Goal: Transaction & Acquisition: Purchase product/service

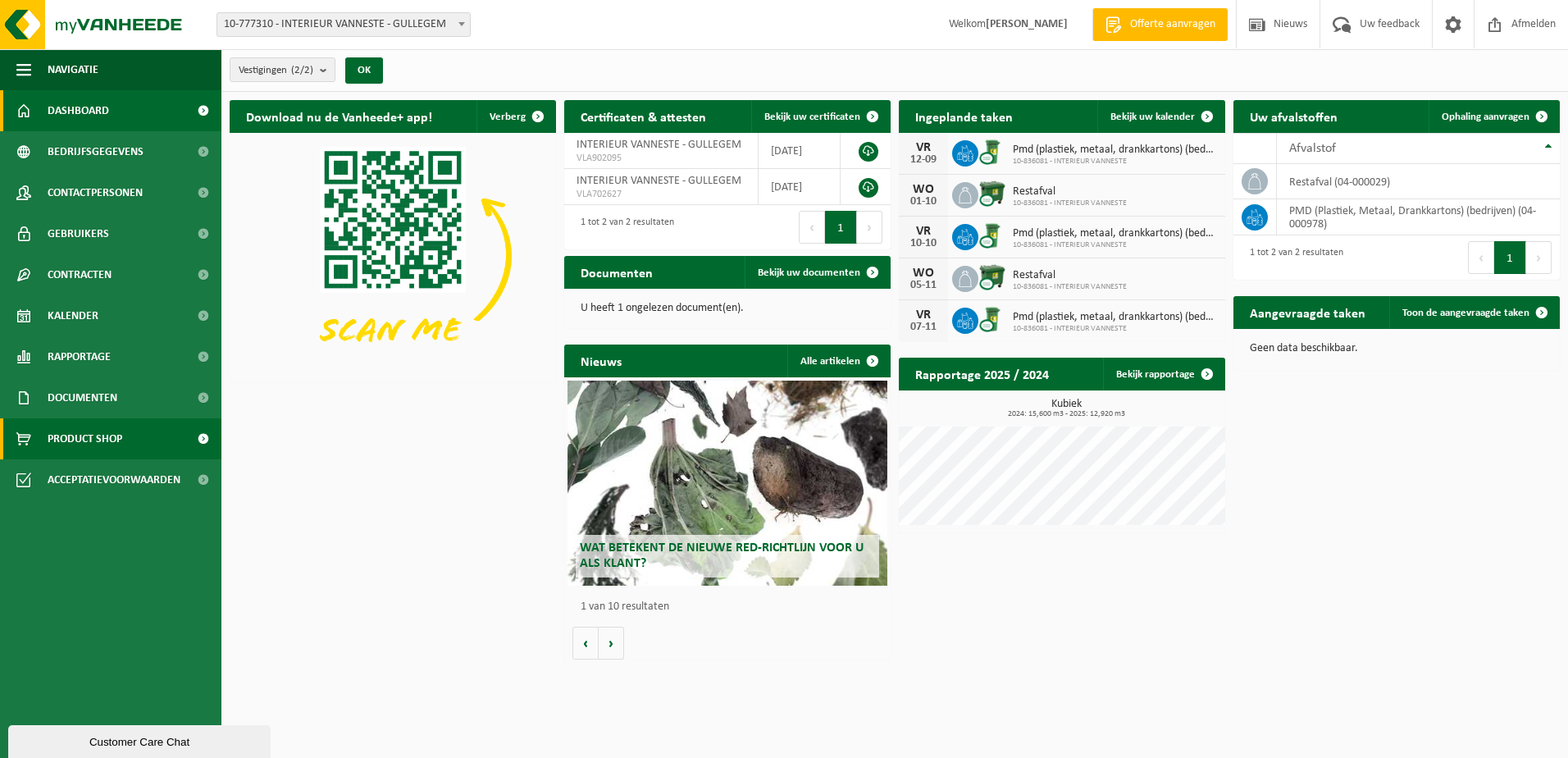
click at [148, 422] on link "Product Shop" at bounding box center [111, 438] width 221 height 41
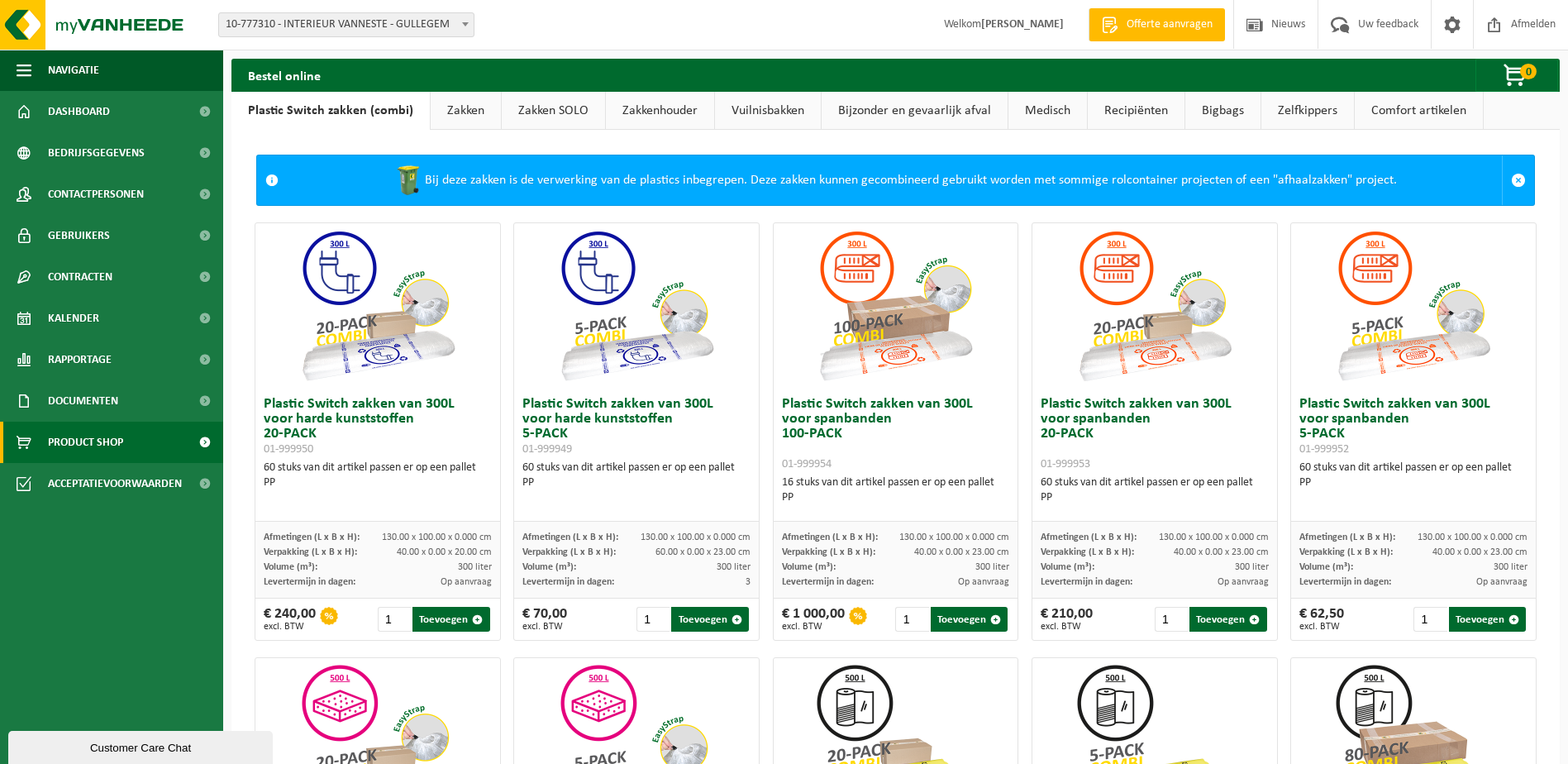
click at [453, 110] on link "Zakken" at bounding box center [465, 110] width 70 height 38
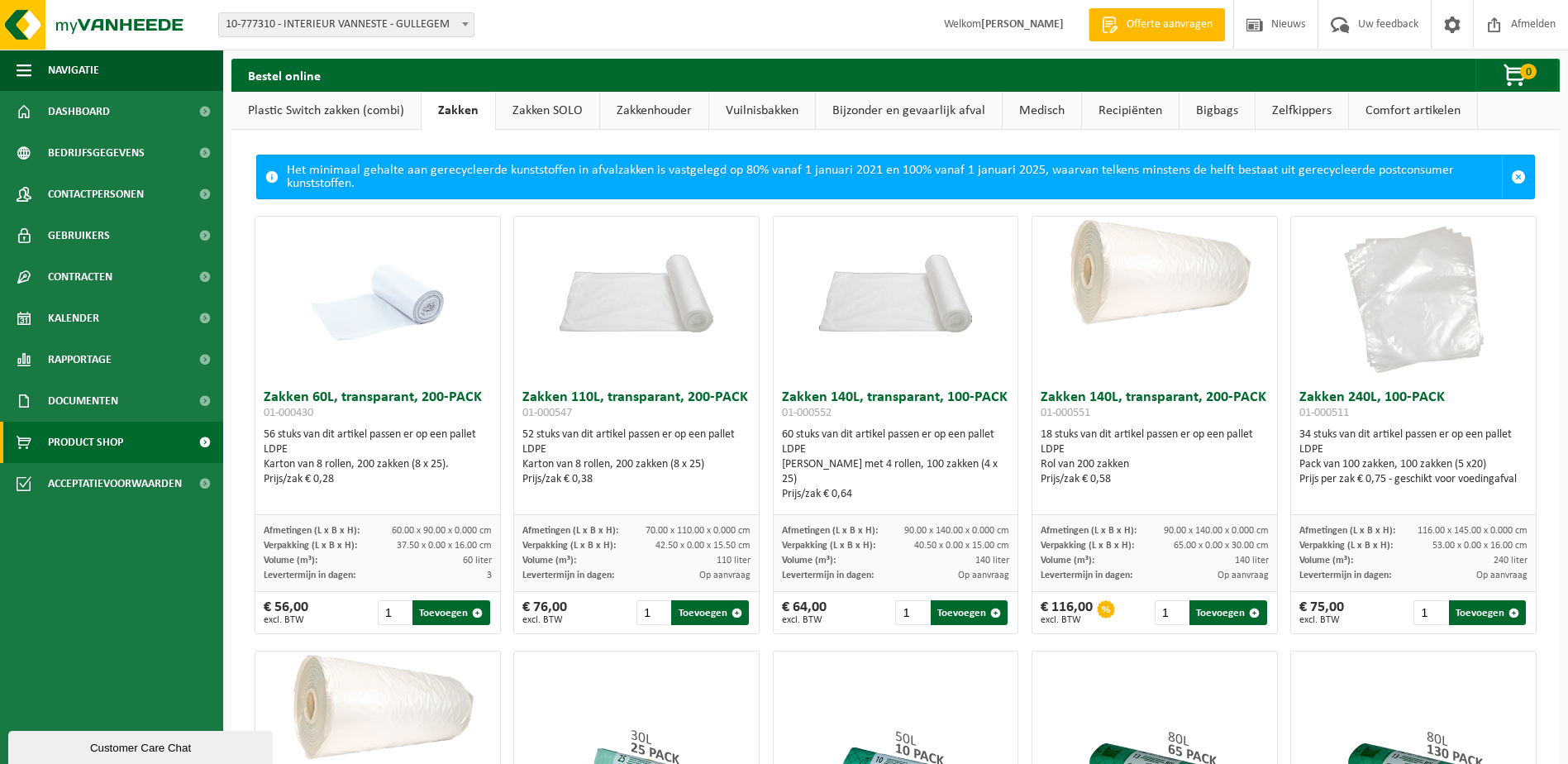
click at [363, 110] on link "Plastic Switch zakken (combi)" at bounding box center [326, 110] width 189 height 38
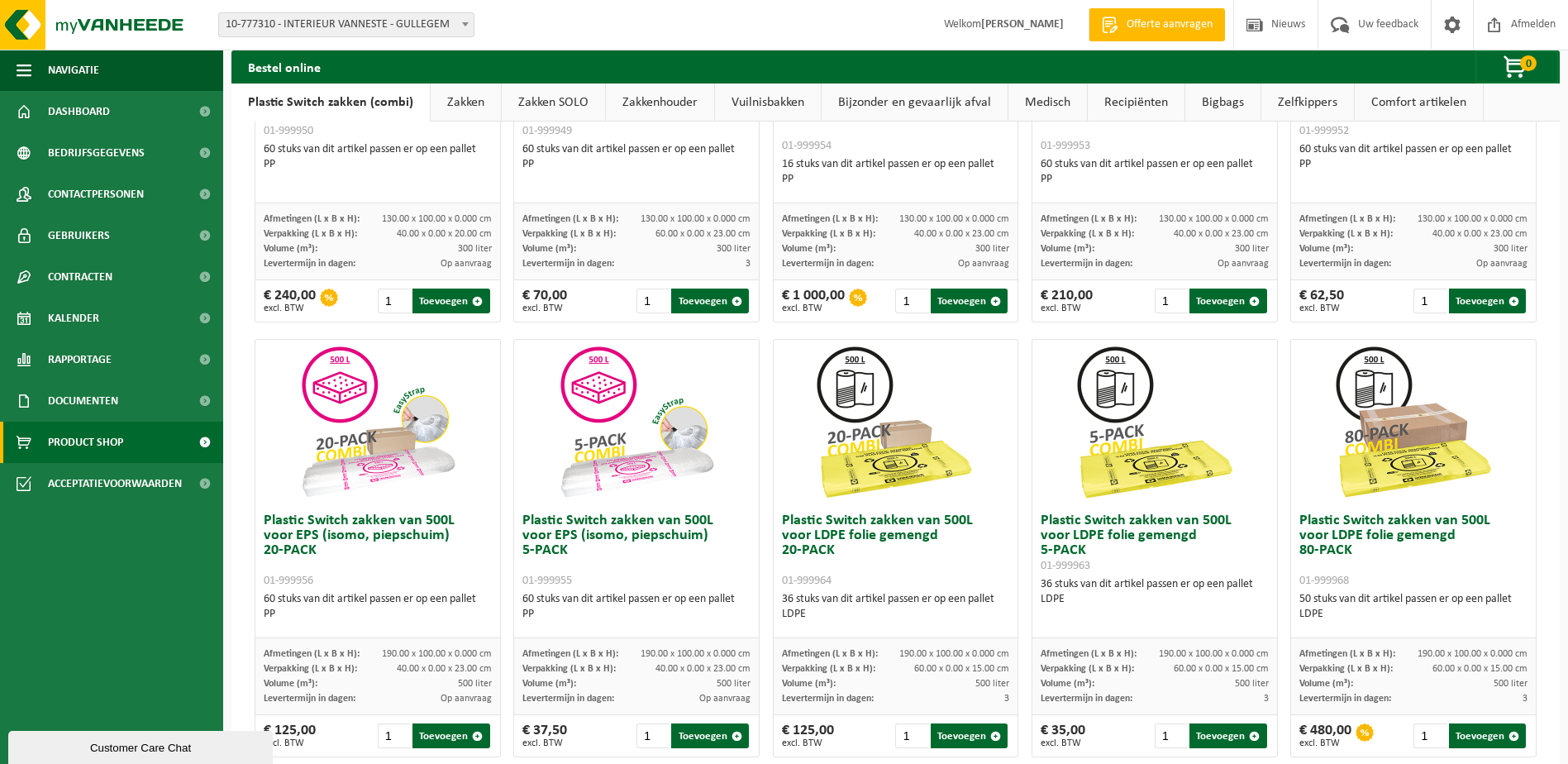
scroll to position [413, 0]
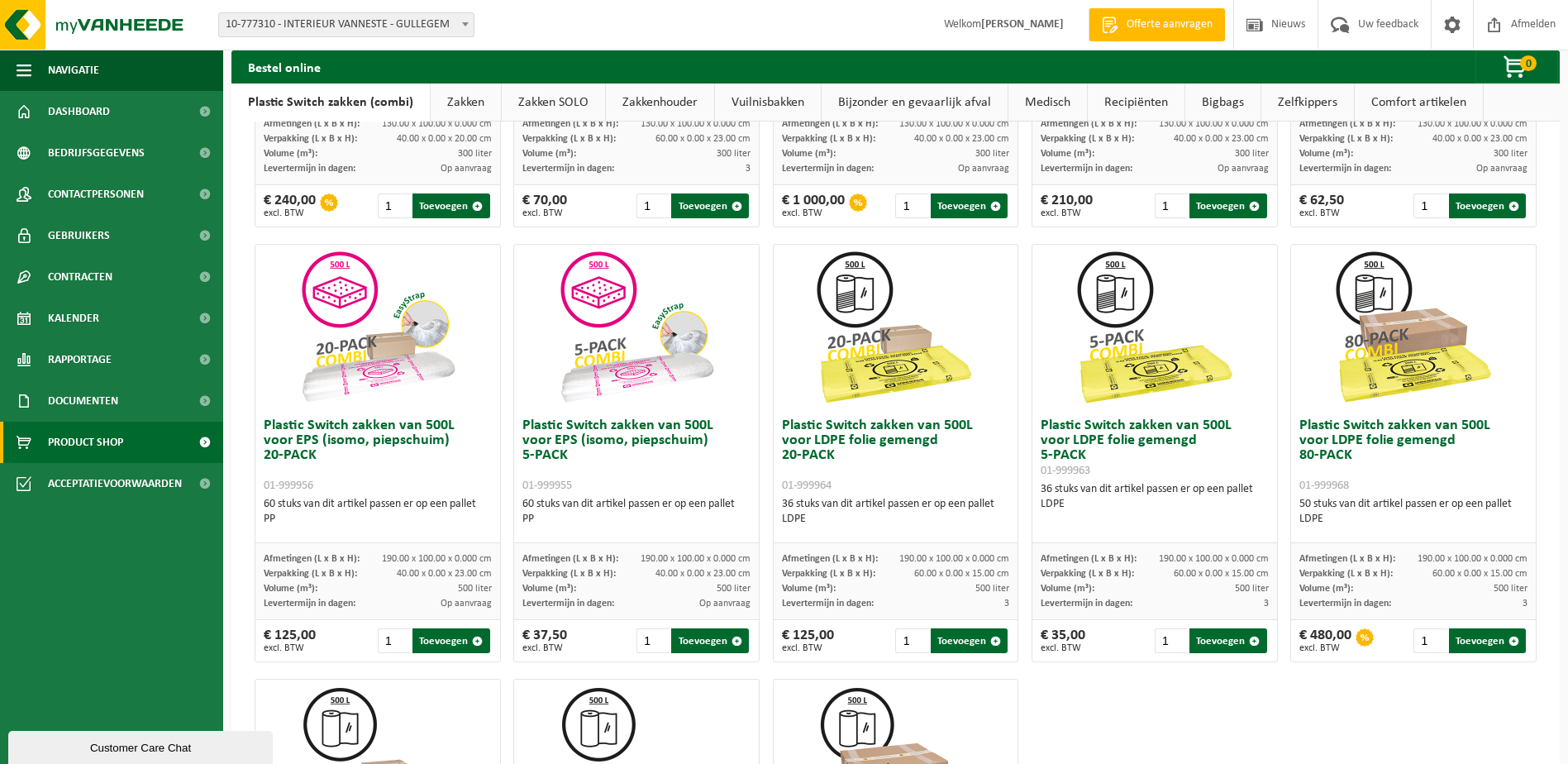
click at [857, 339] on img at bounding box center [895, 327] width 166 height 166
click at [964, 639] on button "Toevoegen" at bounding box center [969, 640] width 77 height 24
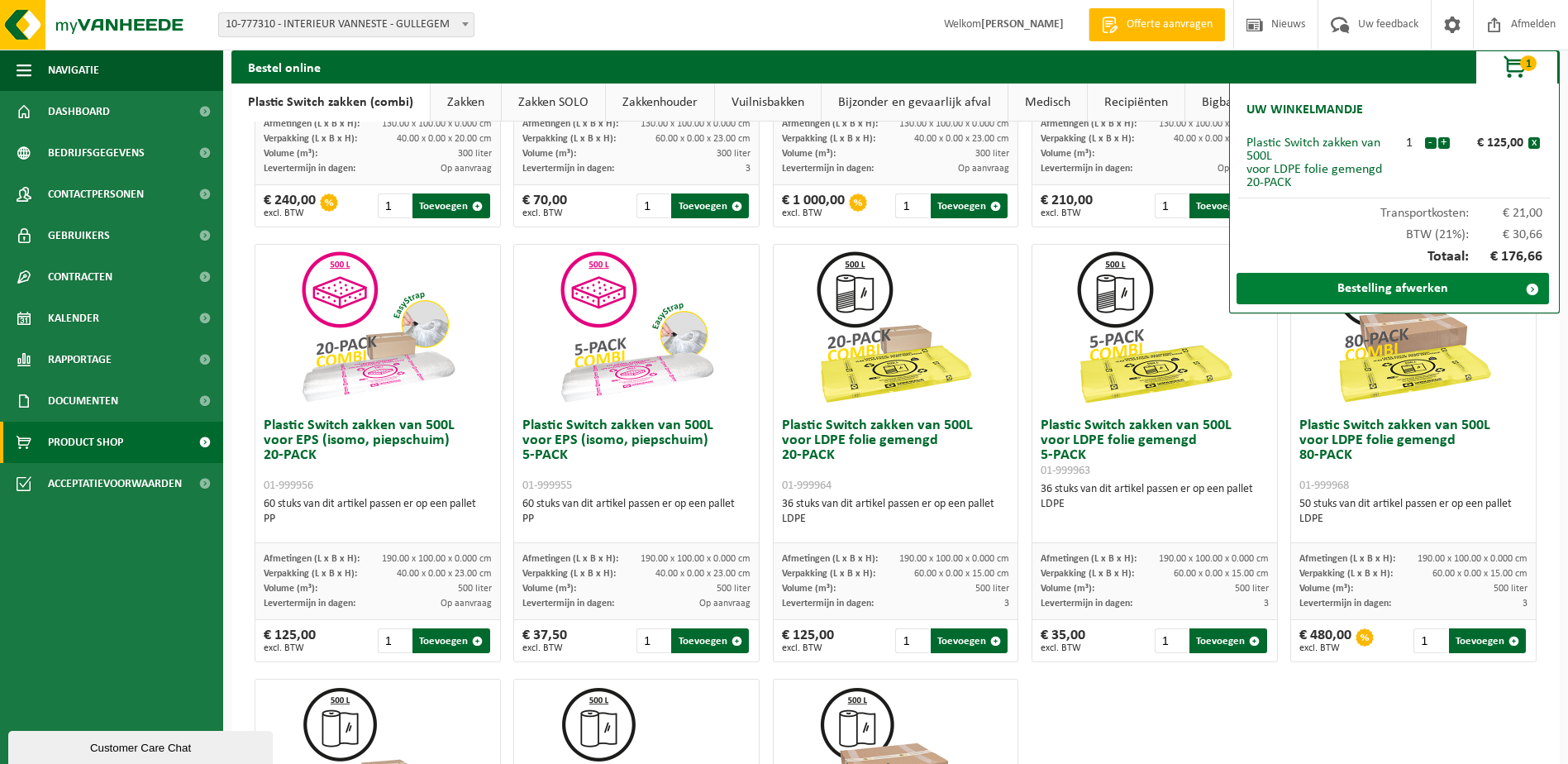
click at [1380, 281] on link "Bestelling afwerken" at bounding box center [1393, 288] width 313 height 32
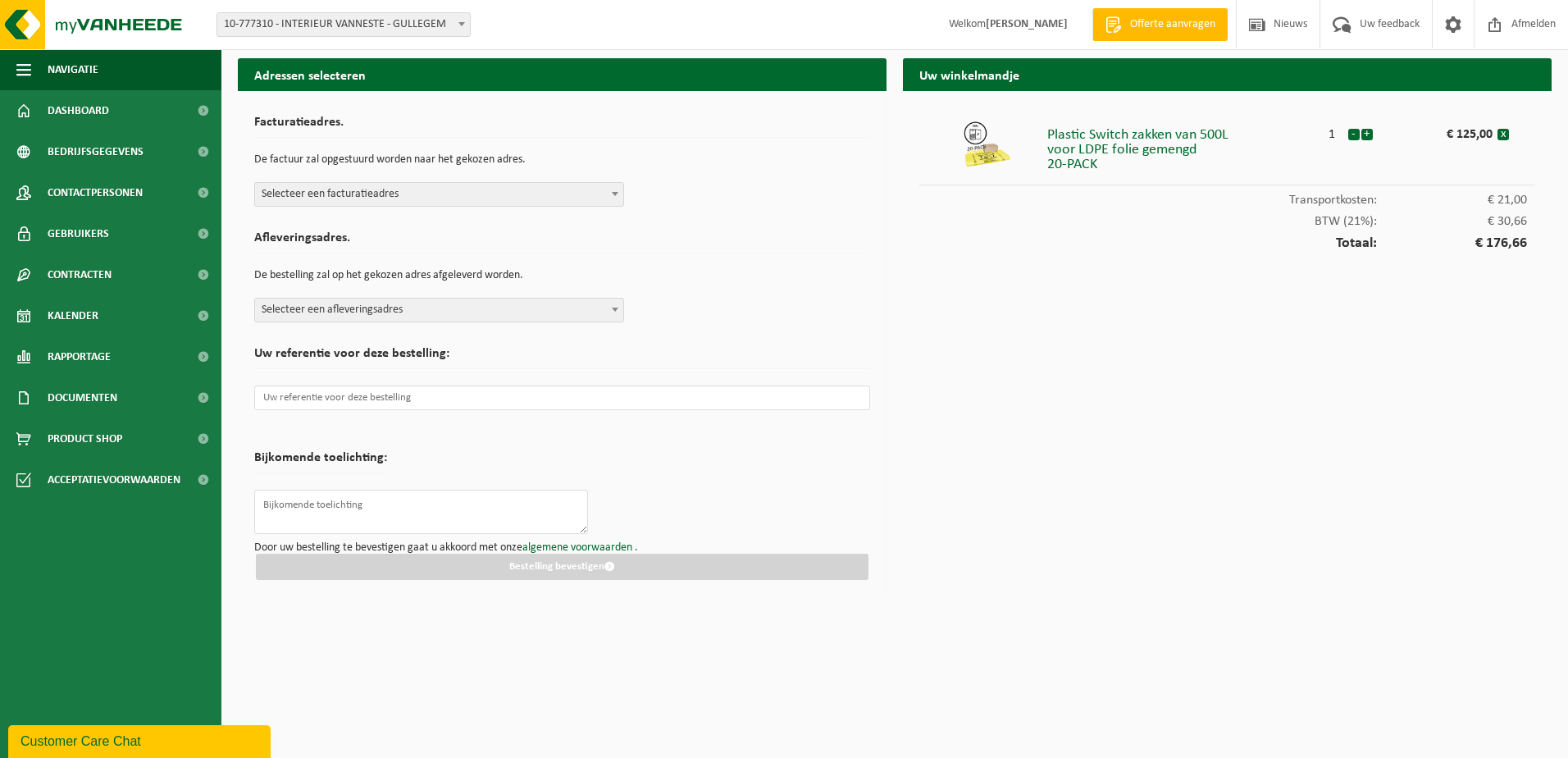
click at [381, 194] on span "Selecteer een facturatieadres" at bounding box center [439, 194] width 368 height 23
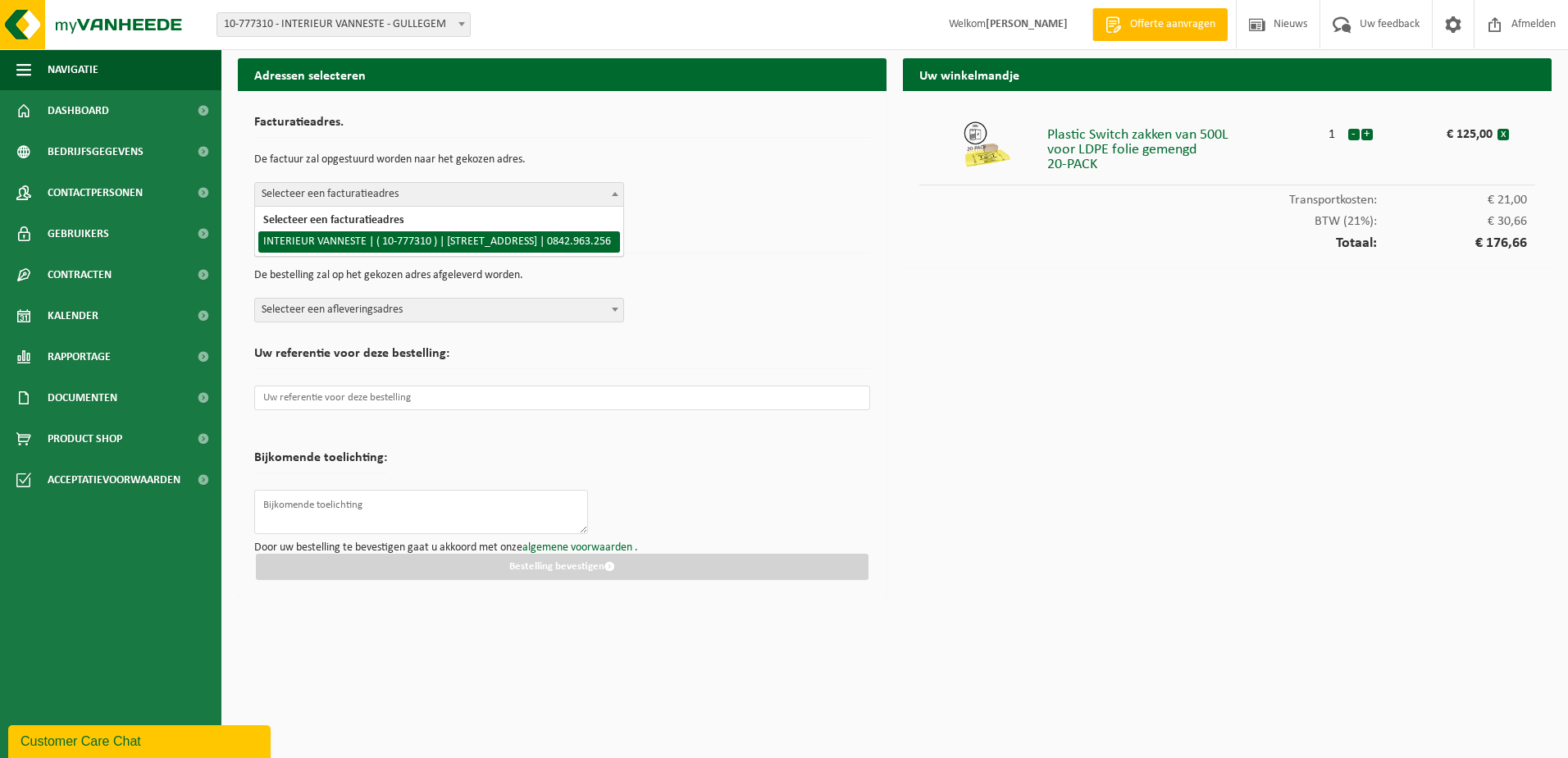
select select "24812"
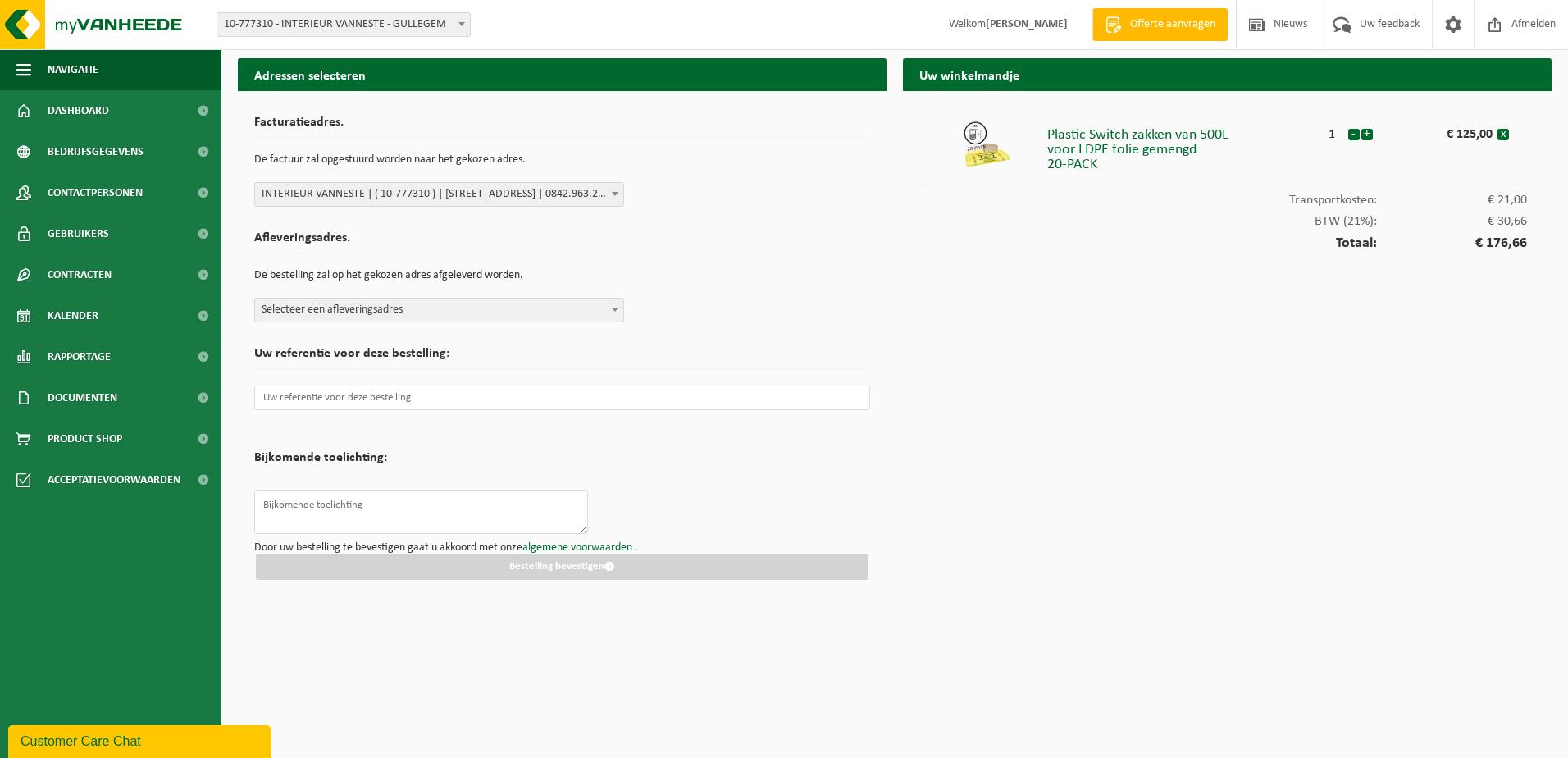
click at [395, 303] on span "Selecteer een afleveringsadres" at bounding box center [439, 309] width 368 height 23
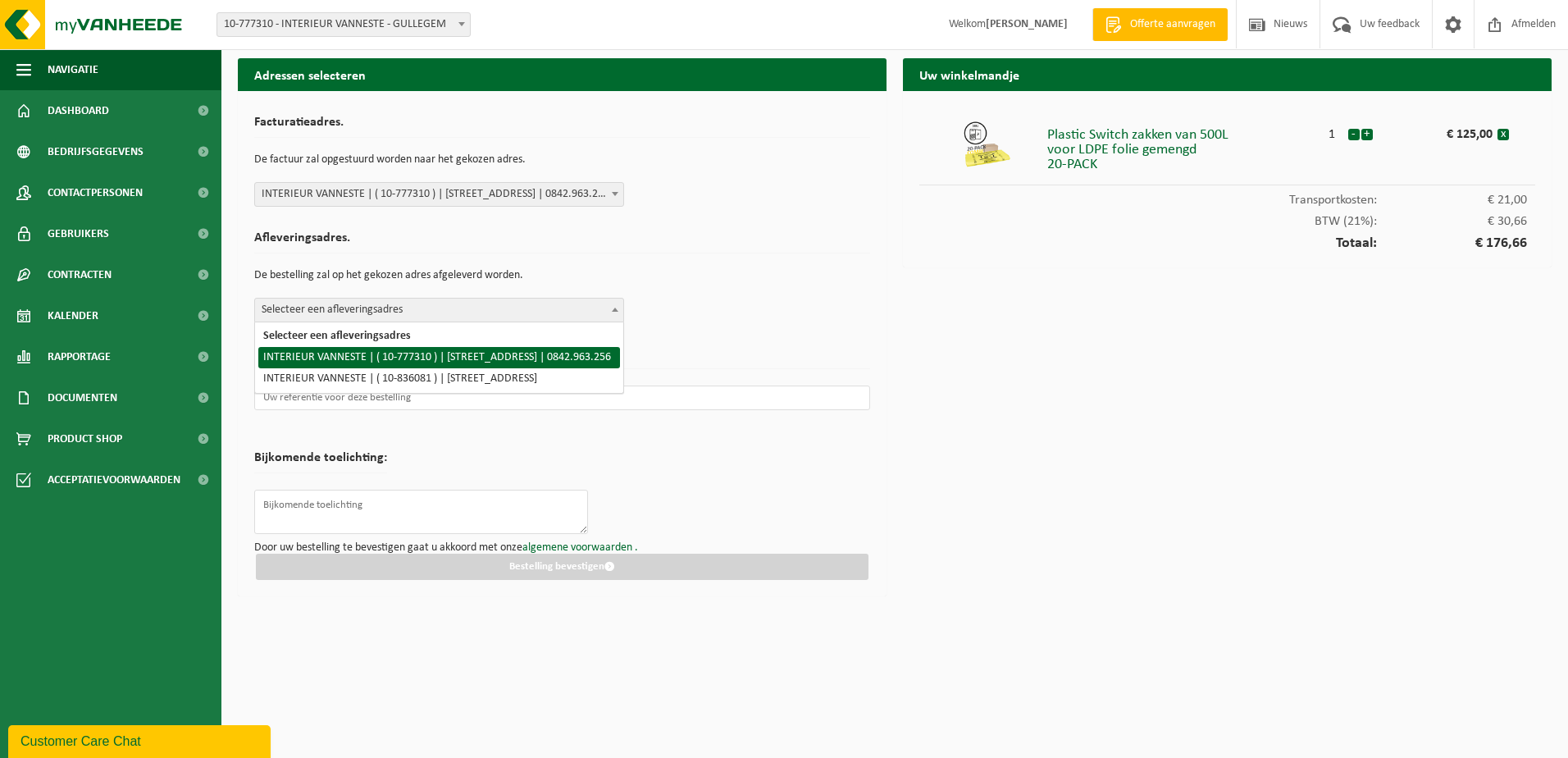
select select "24812"
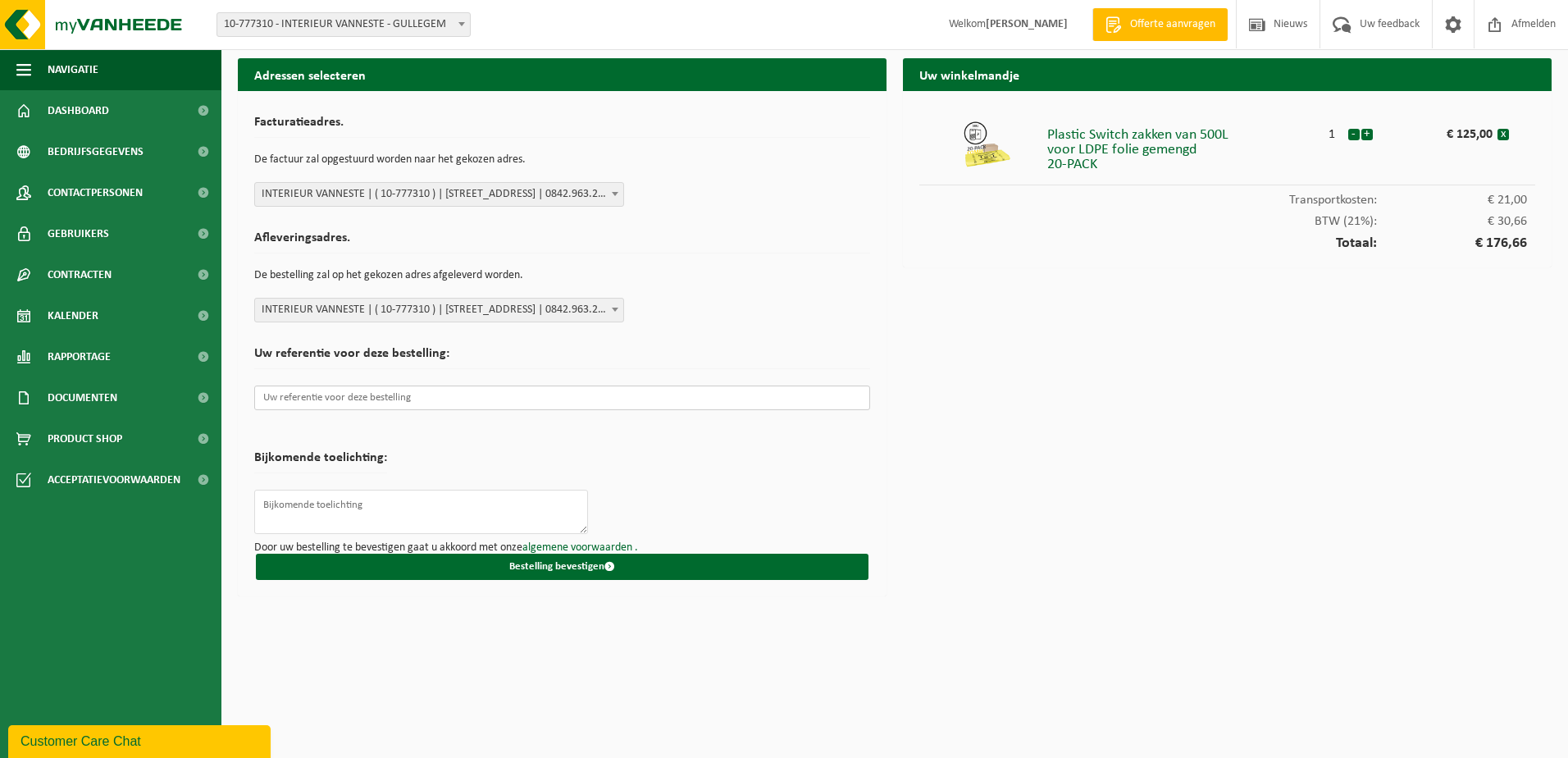
click at [315, 404] on input "text" at bounding box center [562, 398] width 616 height 24
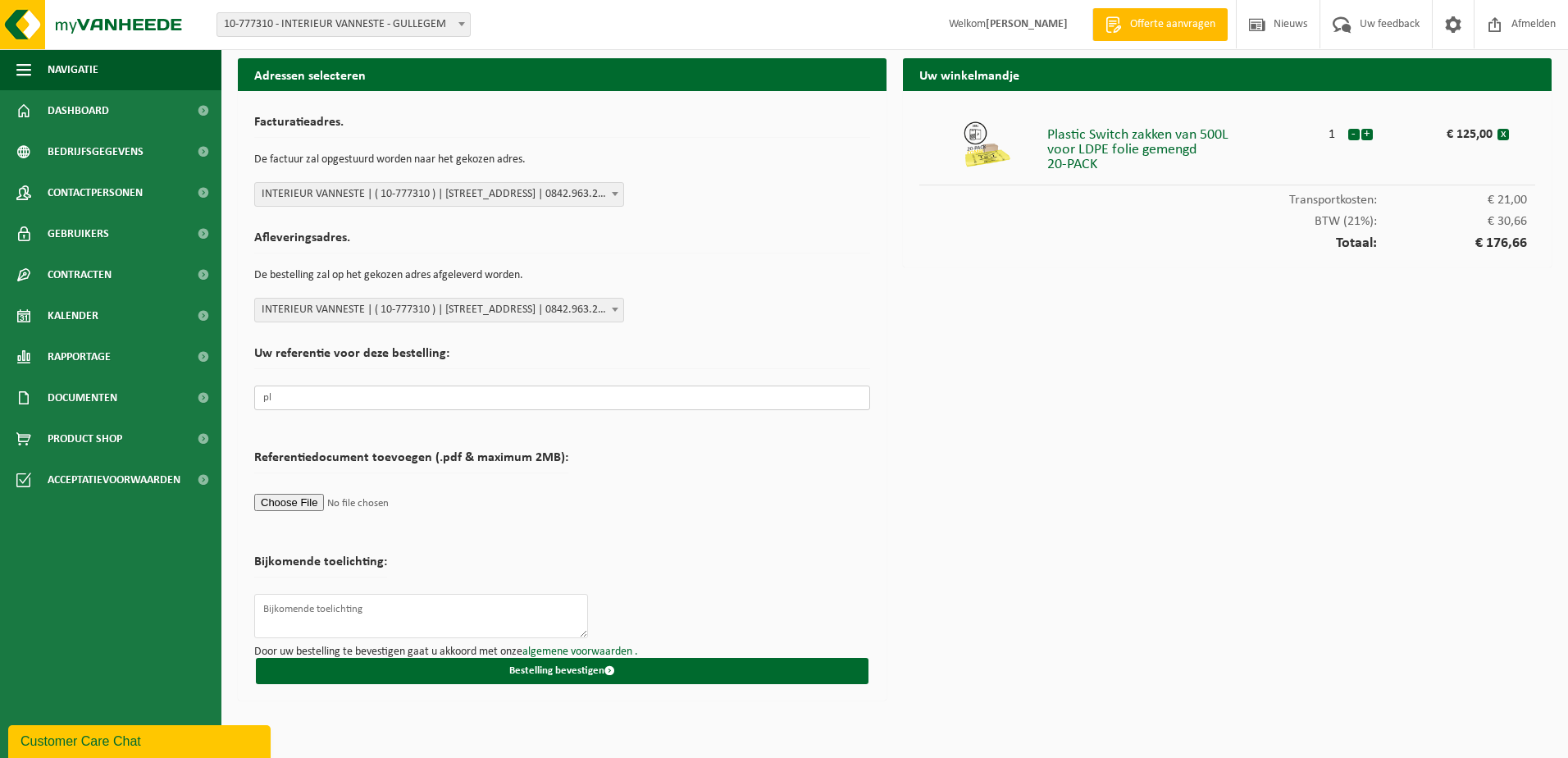
type input "p"
type input "voorraad"
drag, startPoint x: 264, startPoint y: 395, endPoint x: 203, endPoint y: 403, distance: 61.5
click at [203, 403] on div "Navigatie Offerte aanvragen Nieuws Uw feedback Afmelden Dashboard Bedrijfsgegev…" at bounding box center [784, 354] width 1568 height 709
drag, startPoint x: 325, startPoint y: 391, endPoint x: 209, endPoint y: 395, distance: 116.1
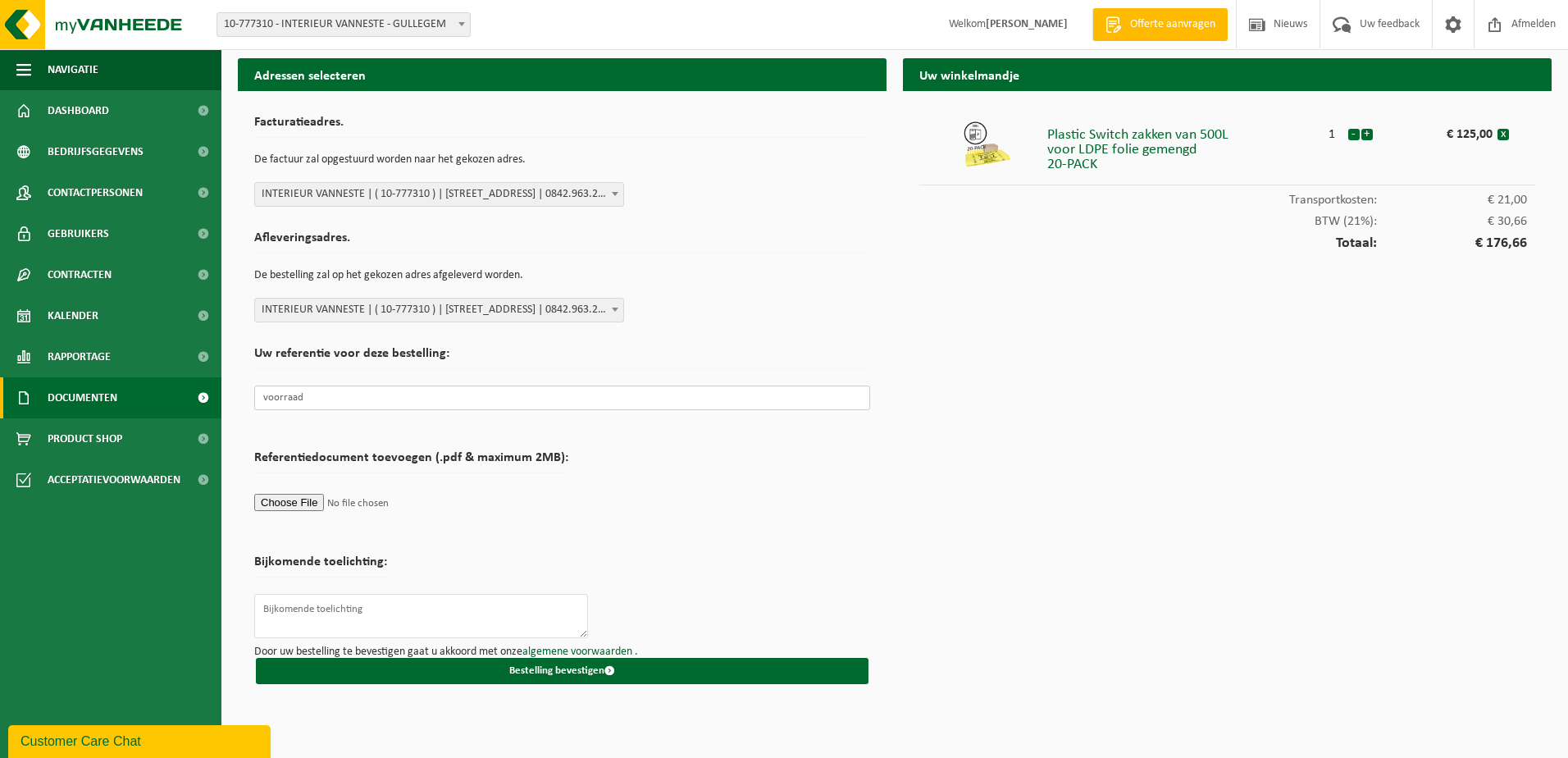
click at [209, 395] on div "Navigatie Offerte aanvragen Nieuws Uw feedback Afmelden Dashboard Bedrijfsgegev…" at bounding box center [784, 354] width 1568 height 709
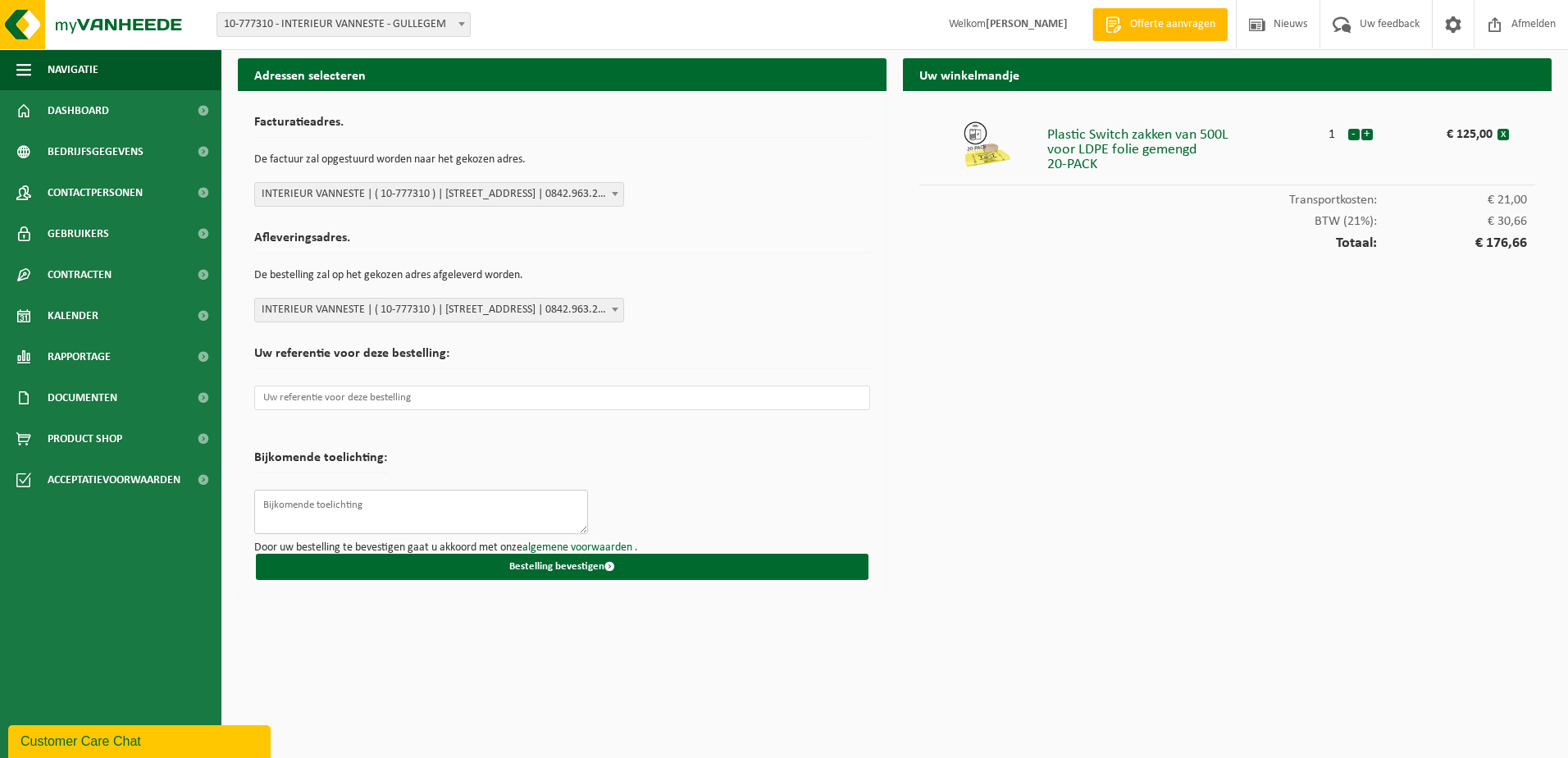
click at [318, 503] on textarea at bounding box center [421, 512] width 333 height 45
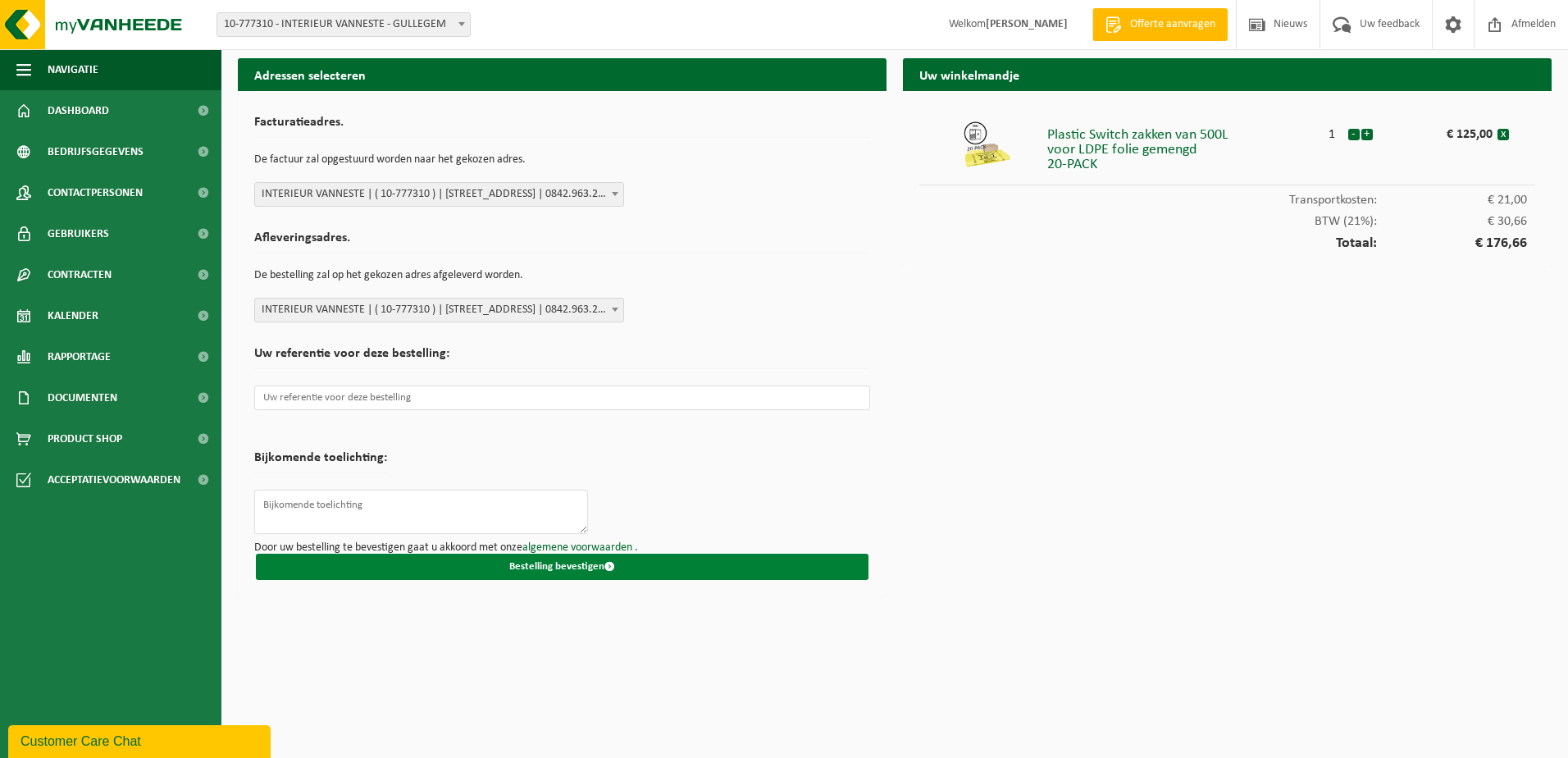
click at [531, 566] on button "Bestelling bevestigen" at bounding box center [561, 567] width 612 height 26
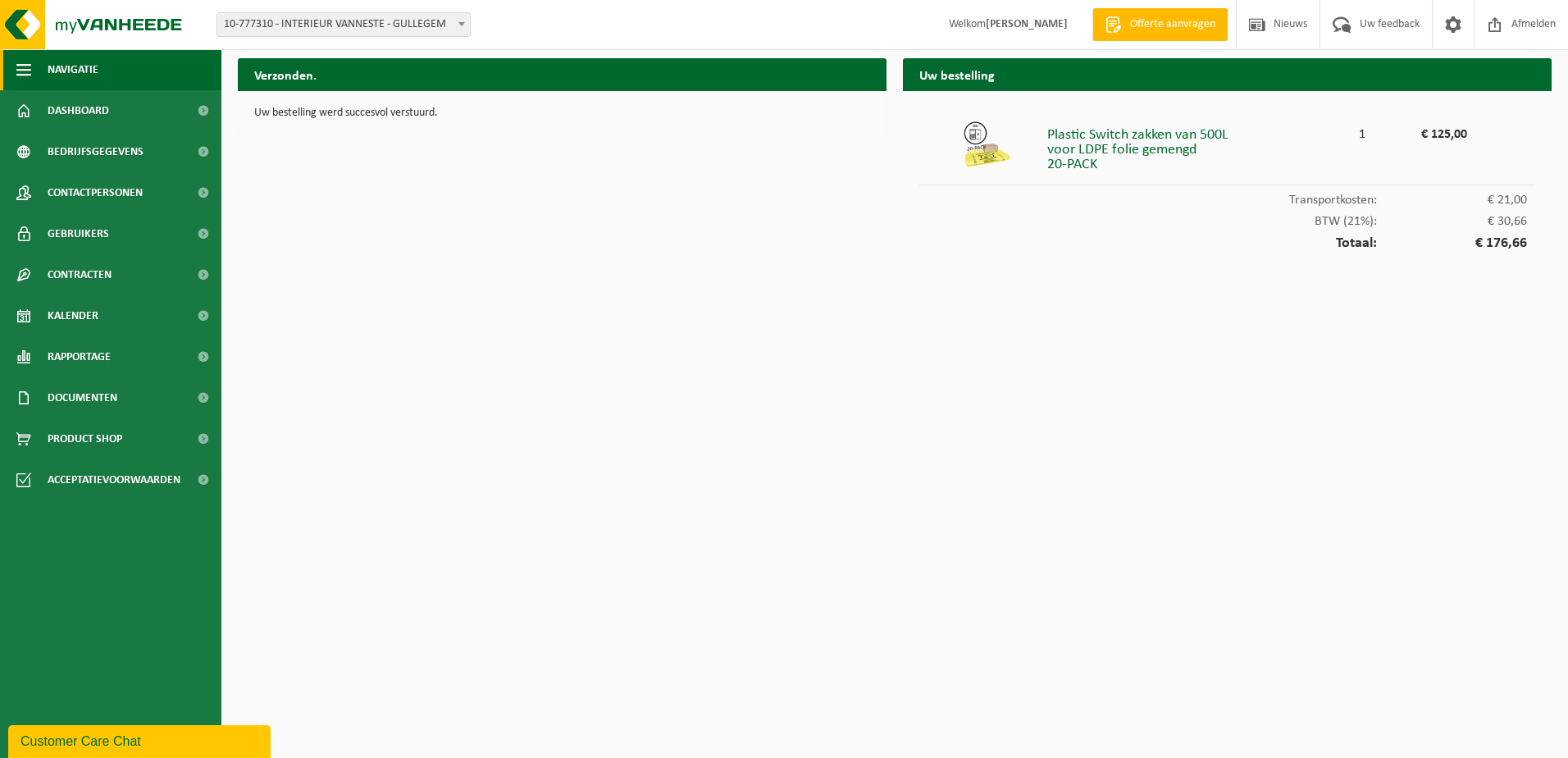
click at [114, 72] on button "Navigatie" at bounding box center [111, 70] width 221 height 41
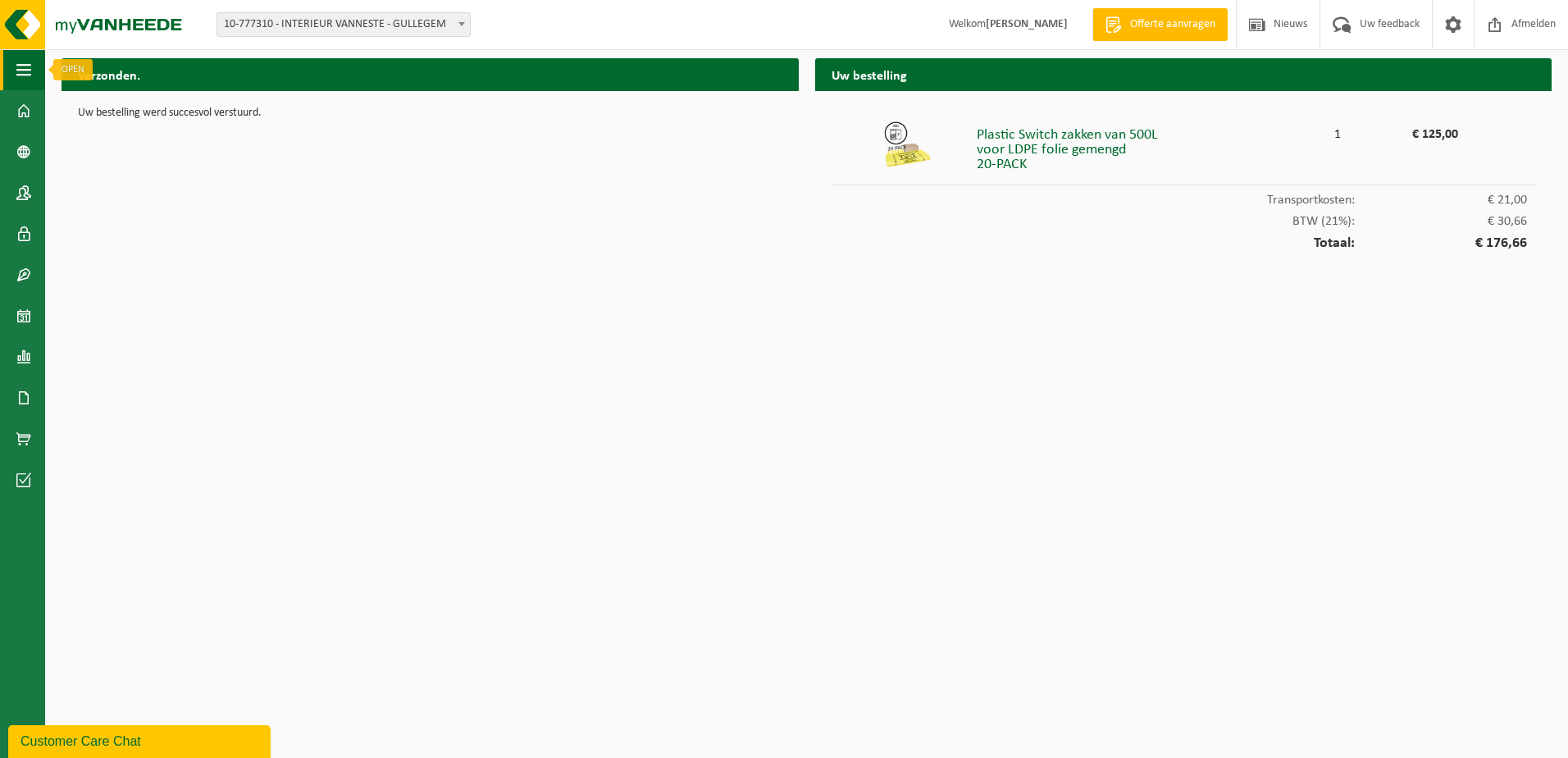
click at [21, 66] on span "button" at bounding box center [24, 70] width 15 height 41
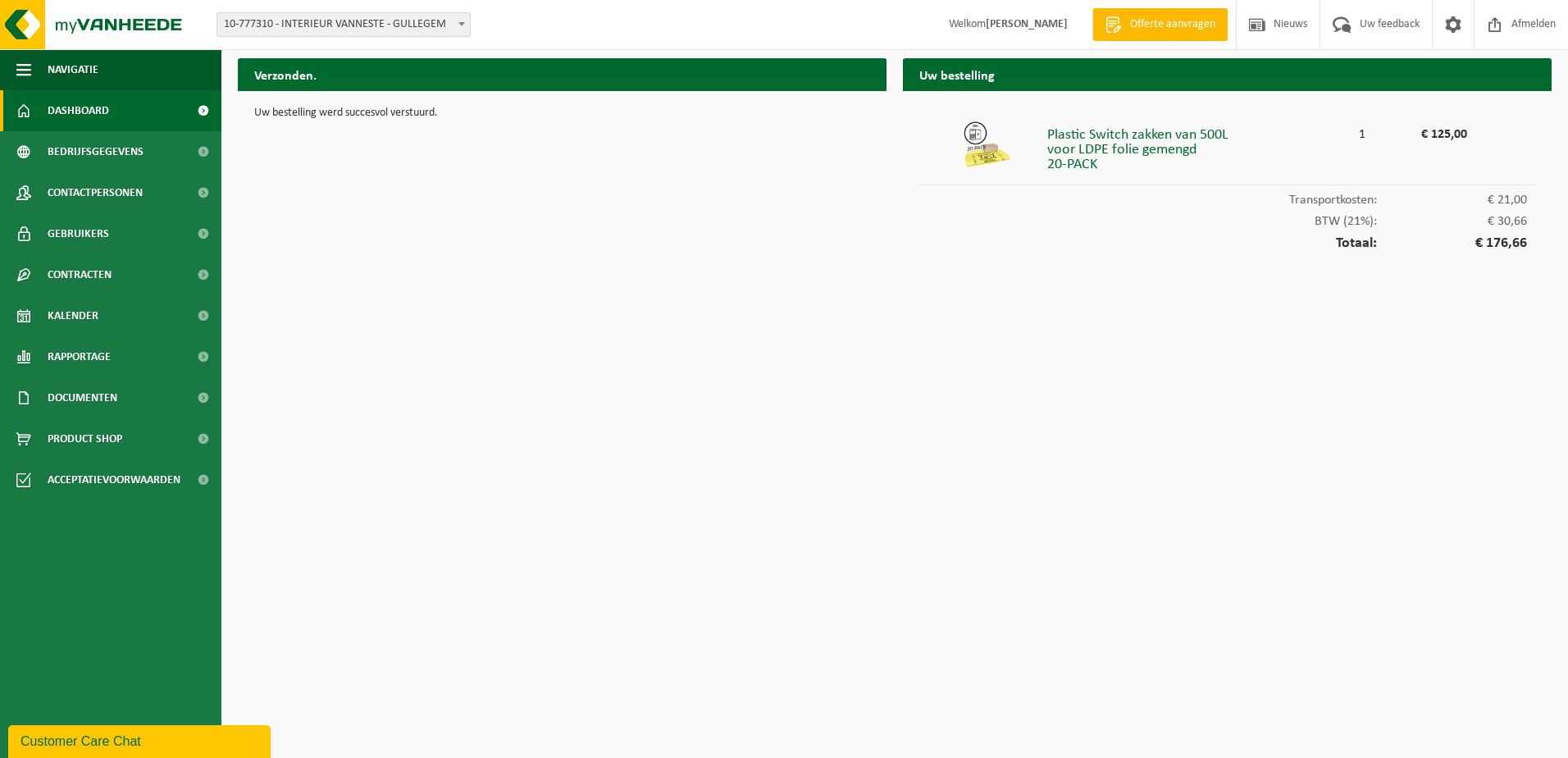
click at [61, 102] on span "Dashboard" at bounding box center [78, 111] width 61 height 41
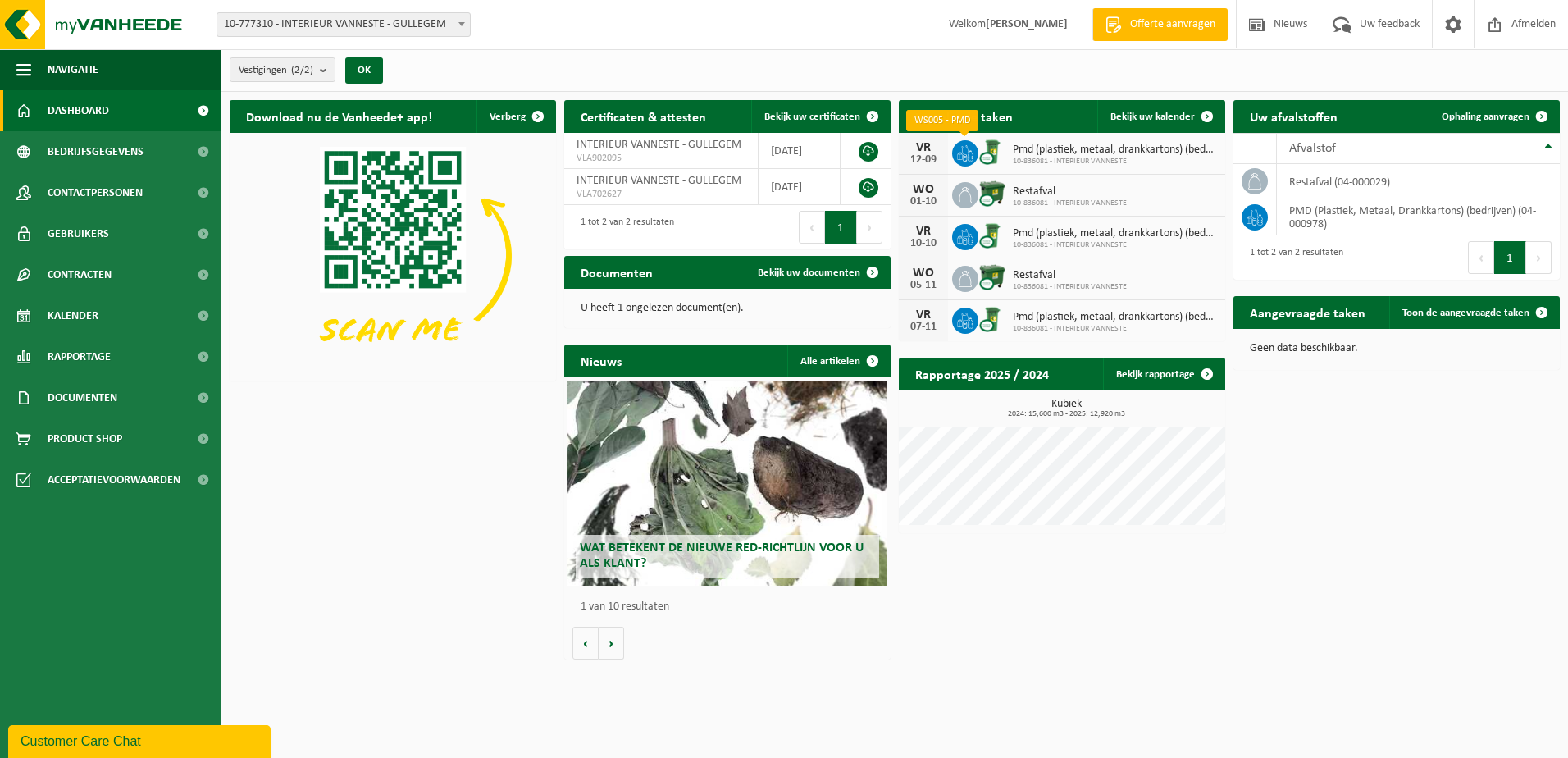
click at [969, 148] on icon at bounding box center [965, 153] width 17 height 17
click at [1040, 148] on span "Pmd (plastiek, metaal, drankkartons) (bedrijven)" at bounding box center [1115, 150] width 204 height 13
click at [1152, 121] on span "Bekijk uw kalender" at bounding box center [1152, 116] width 85 height 10
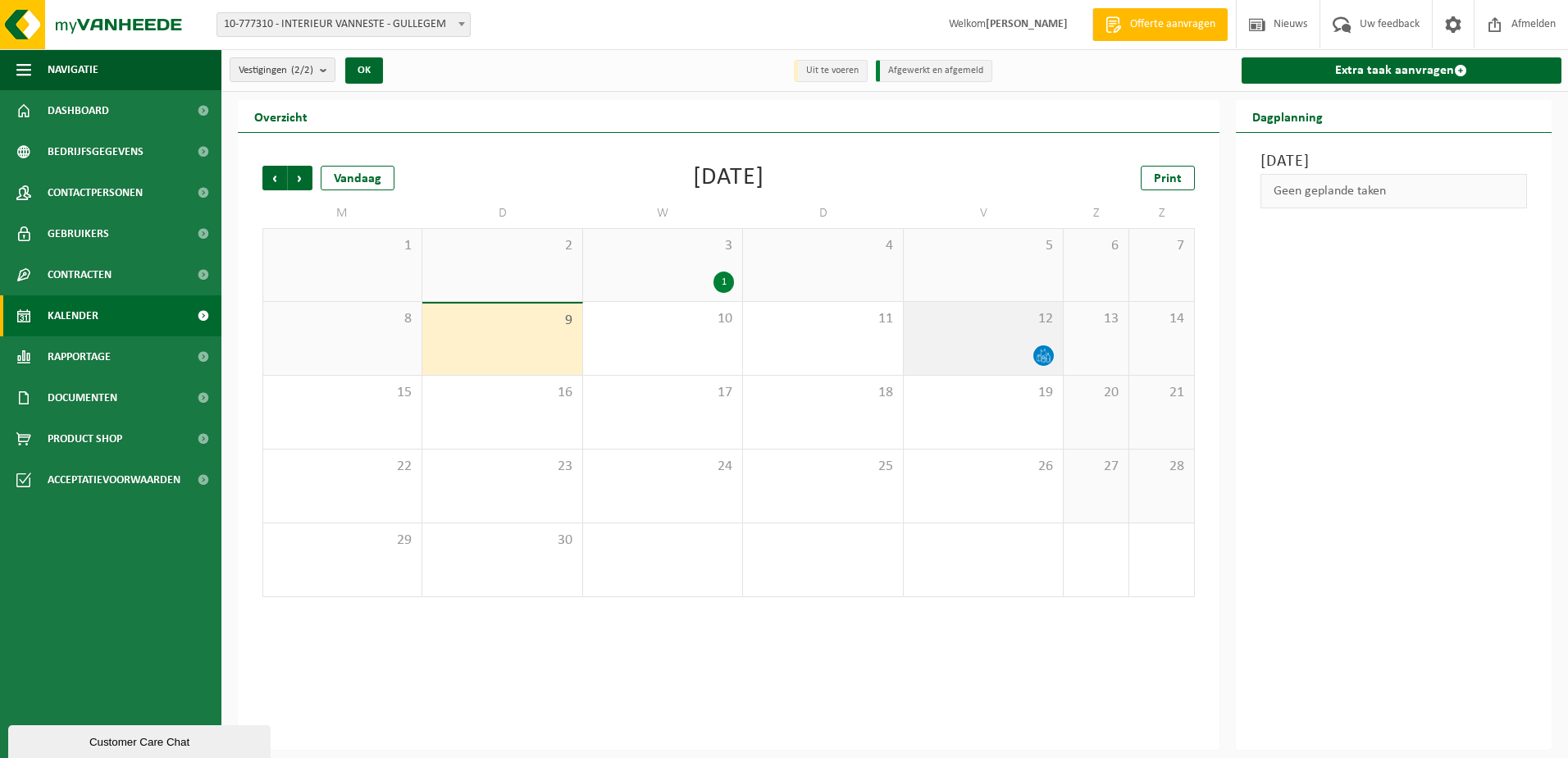
click at [1049, 353] on icon at bounding box center [1048, 353] width 2 height 1
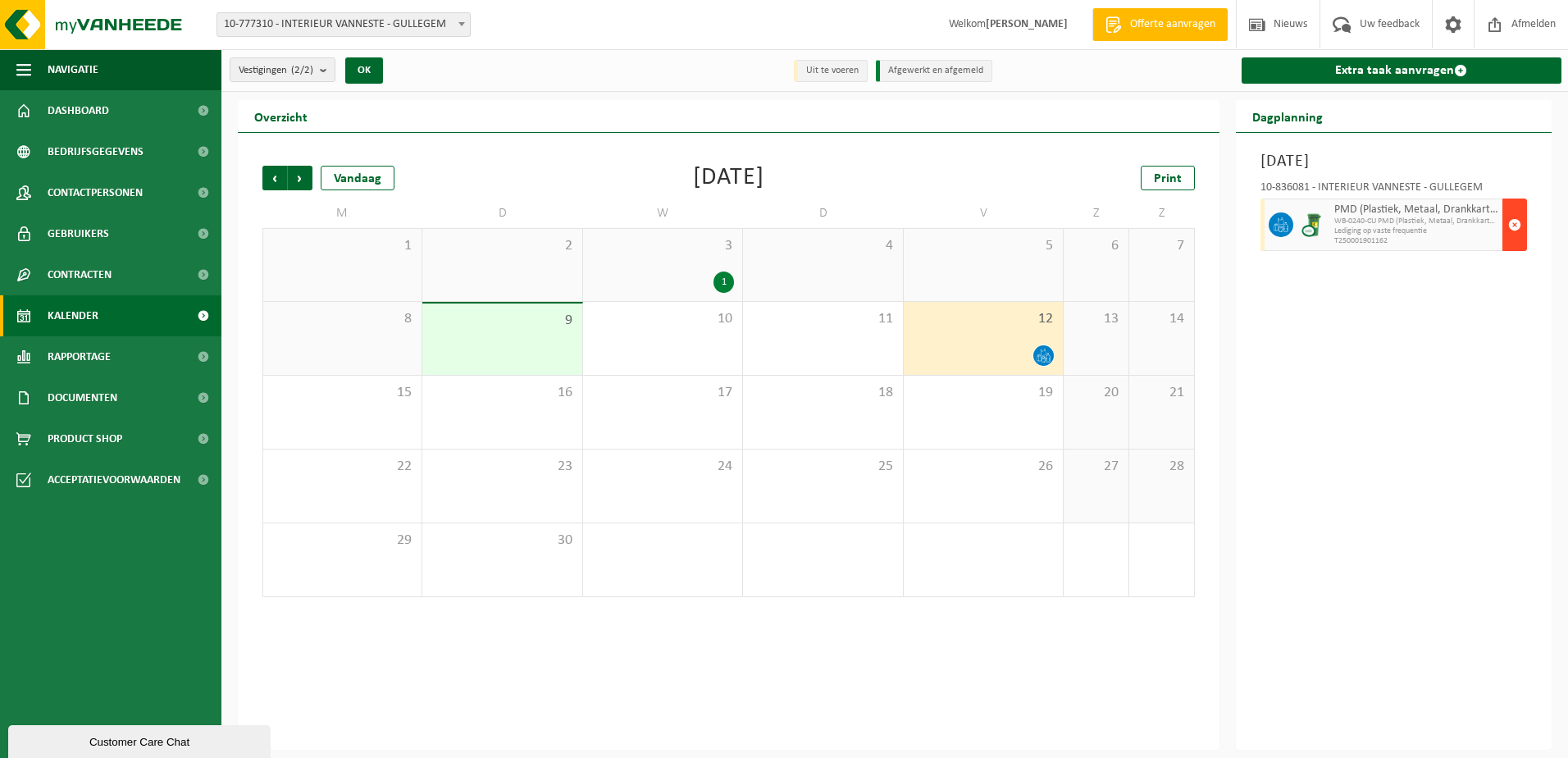
click at [1507, 228] on button "button" at bounding box center [1514, 225] width 24 height 52
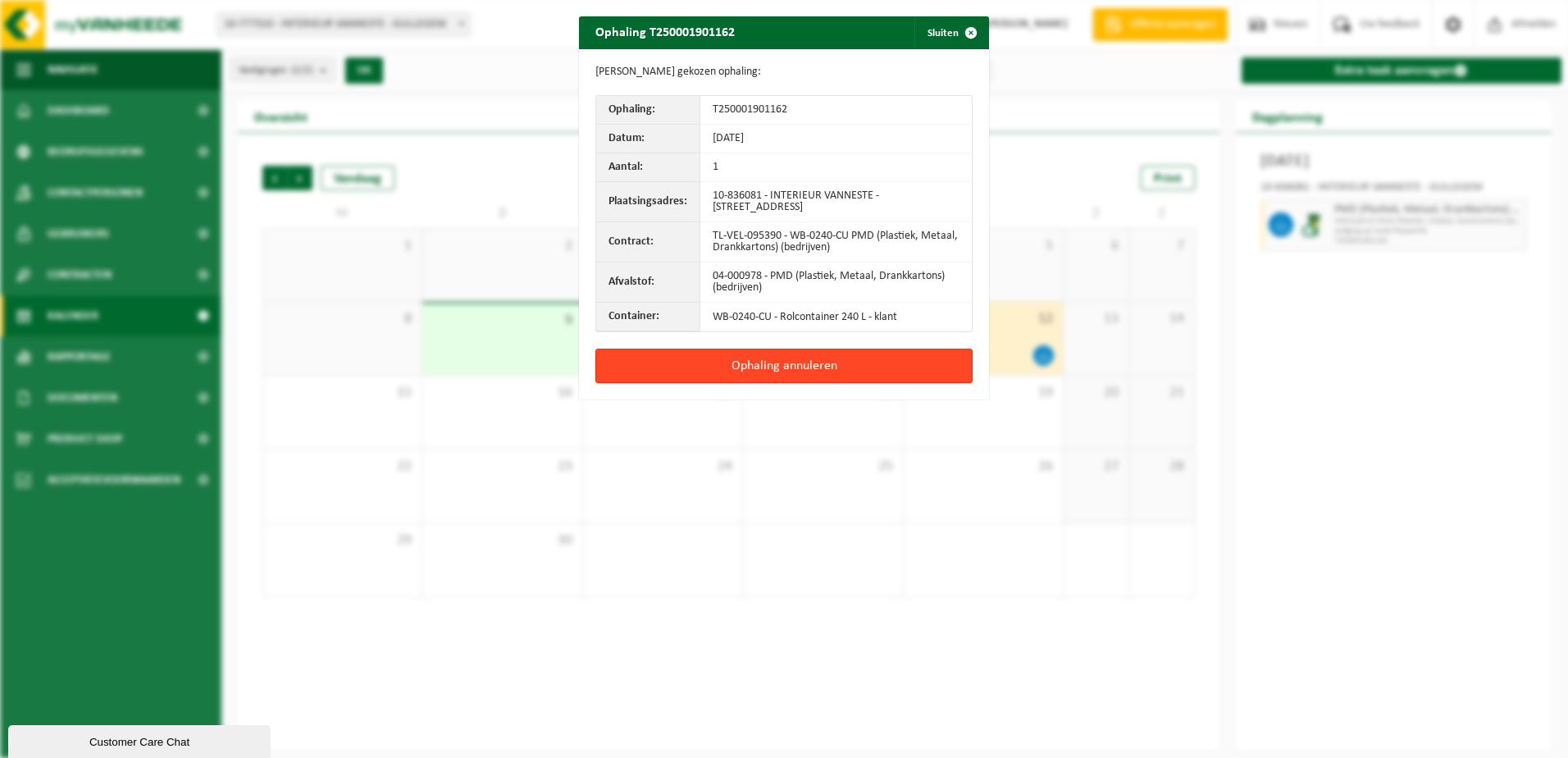
click at [775, 360] on button "Ophaling annuleren" at bounding box center [784, 365] width 377 height 34
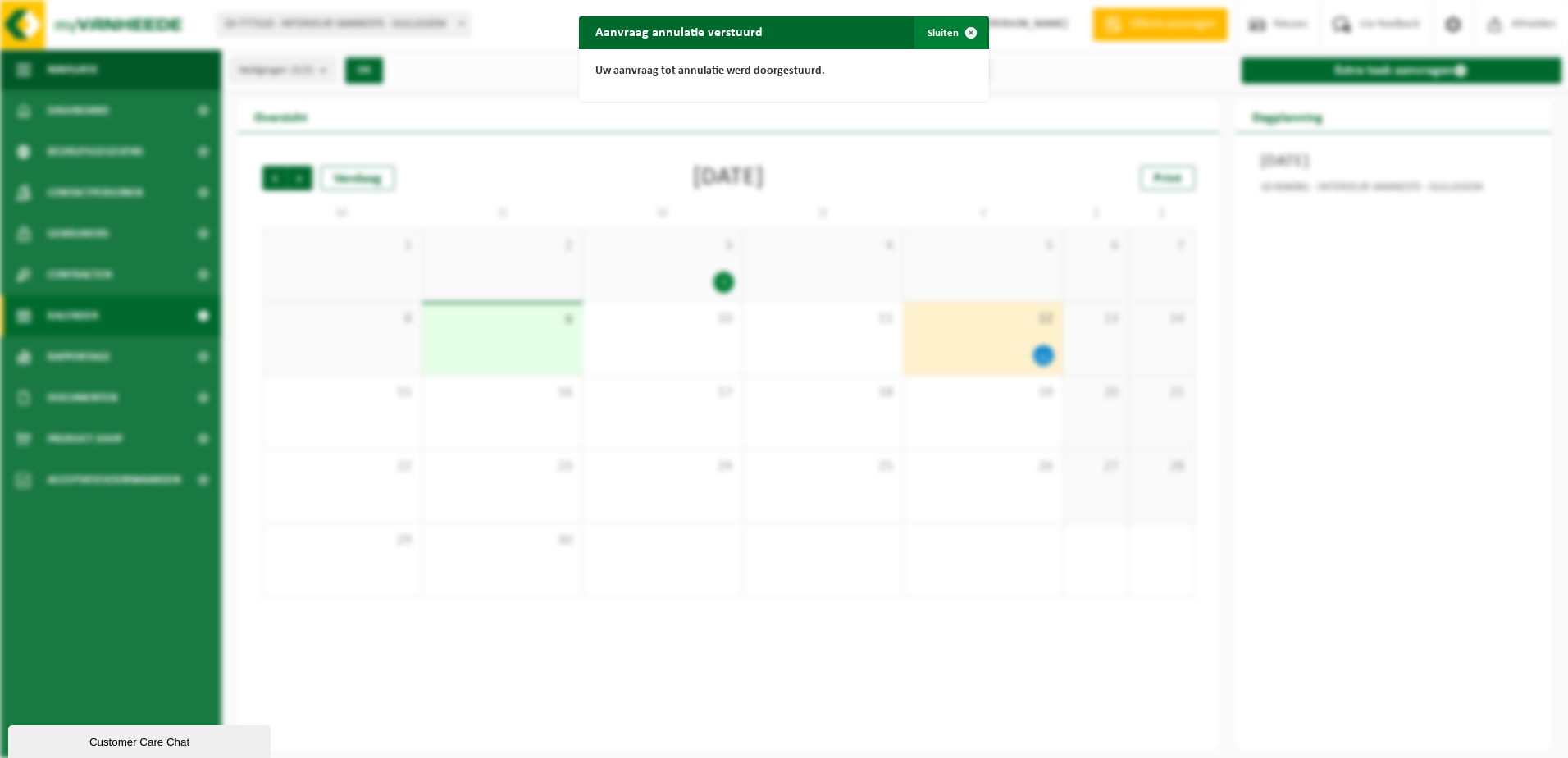
click at [931, 36] on button "Sluiten" at bounding box center [950, 33] width 73 height 33
